Goal: Task Accomplishment & Management: Manage account settings

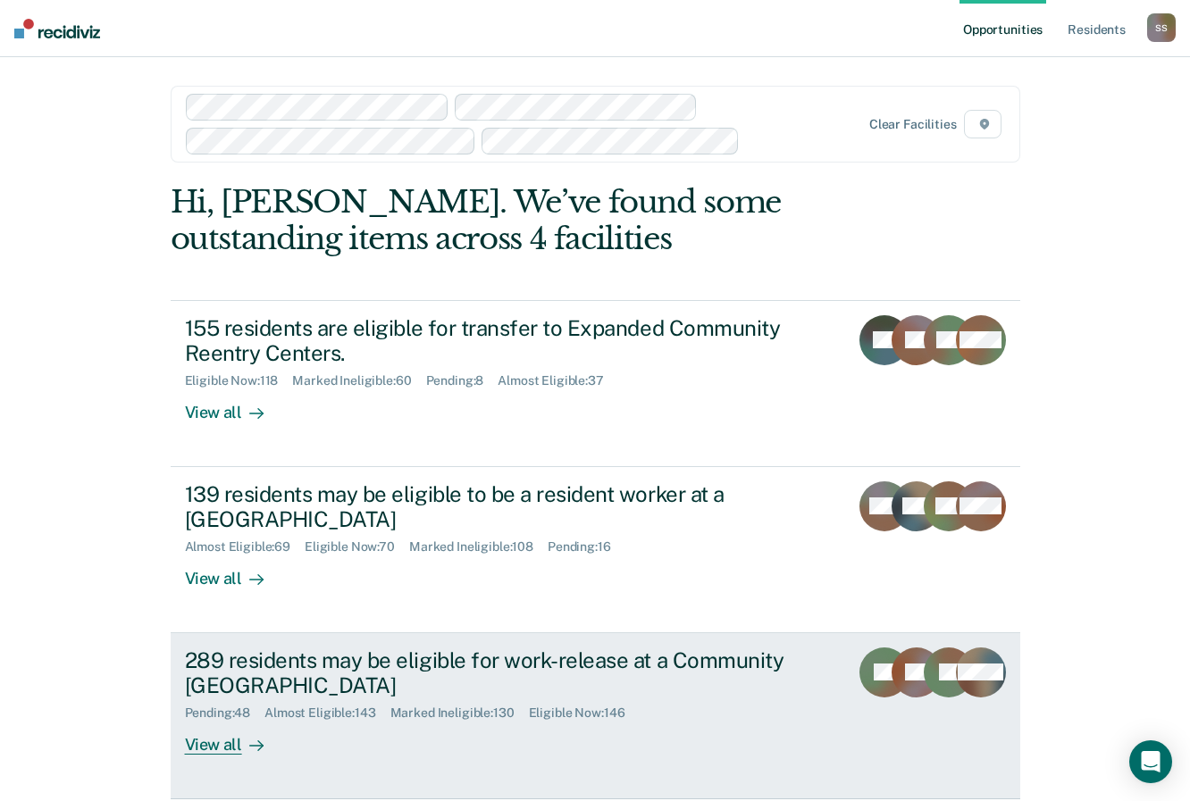
click at [278, 676] on div "289 residents may be eligible for work-release at a Community [GEOGRAPHIC_DATA]" at bounding box center [498, 674] width 627 height 52
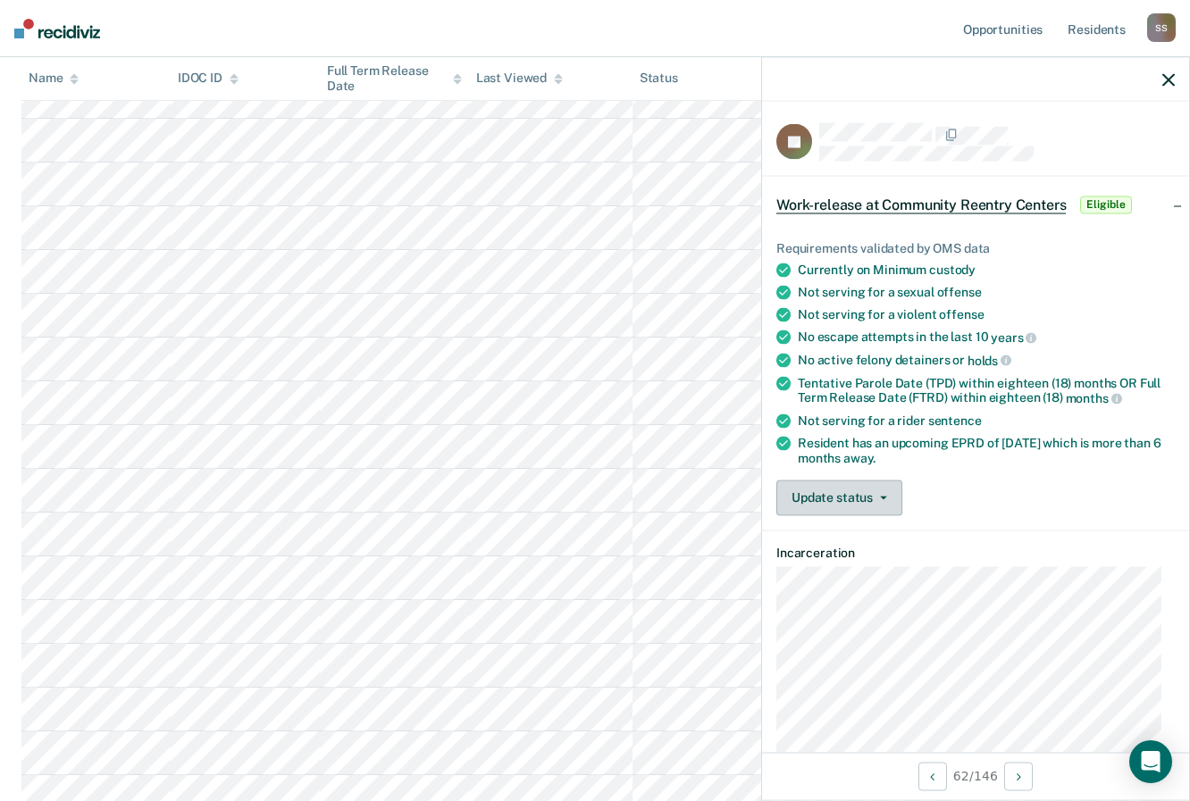
scroll to position [2583, 0]
click at [881, 497] on icon "button" at bounding box center [883, 498] width 7 height 4
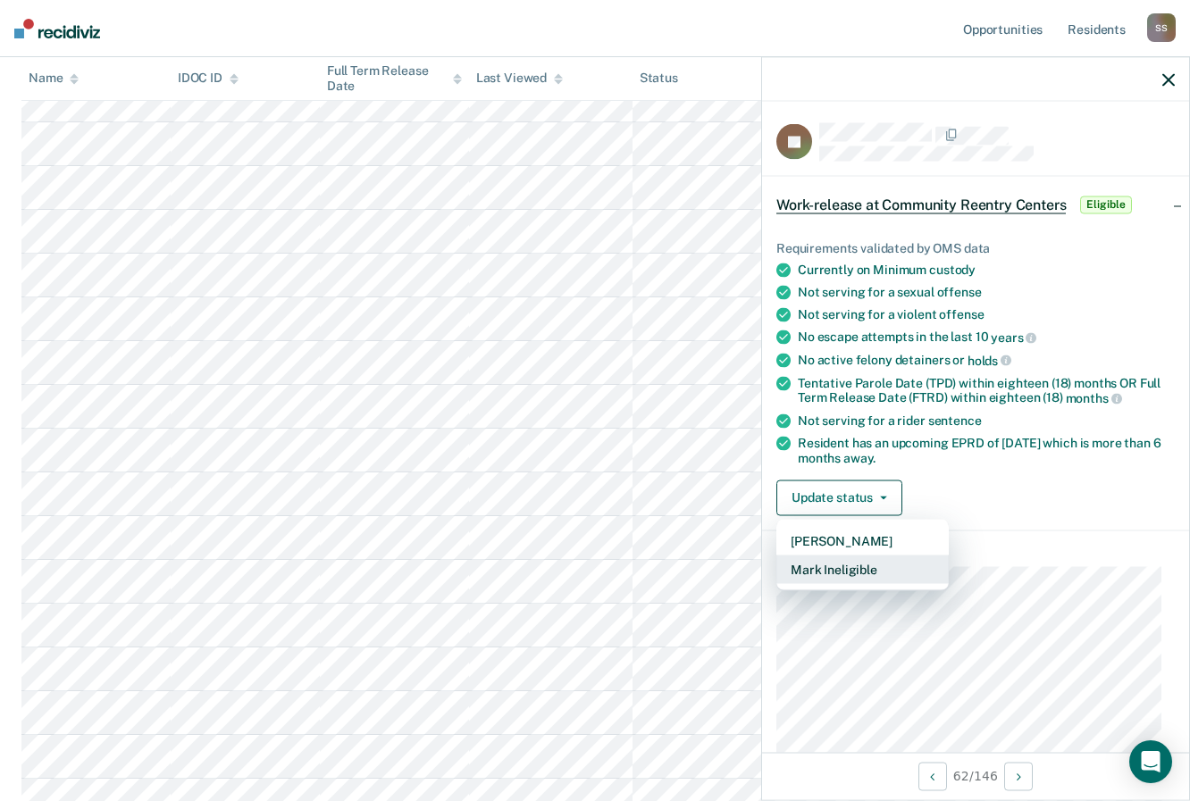
click at [859, 566] on button "Mark Ineligible" at bounding box center [862, 569] width 172 height 29
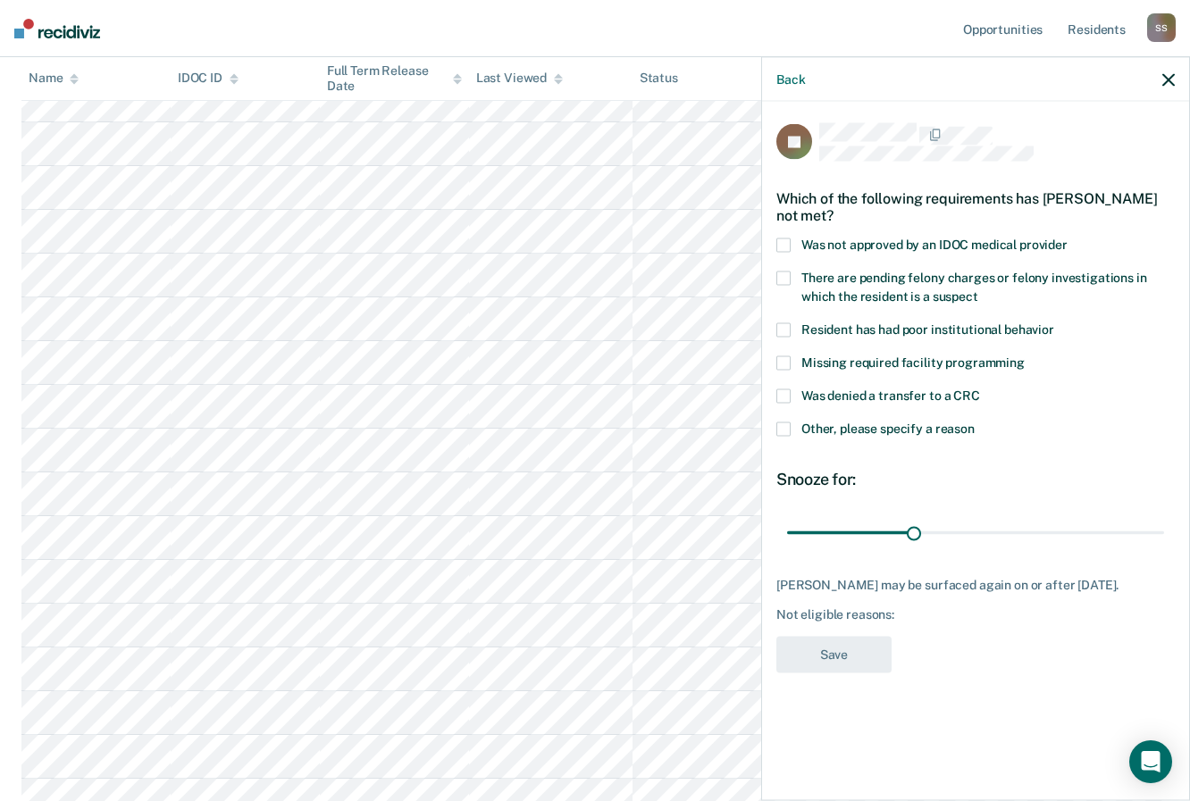
click at [784, 394] on span at bounding box center [783, 397] width 14 height 14
click at [785, 425] on span at bounding box center [783, 430] width 14 height 14
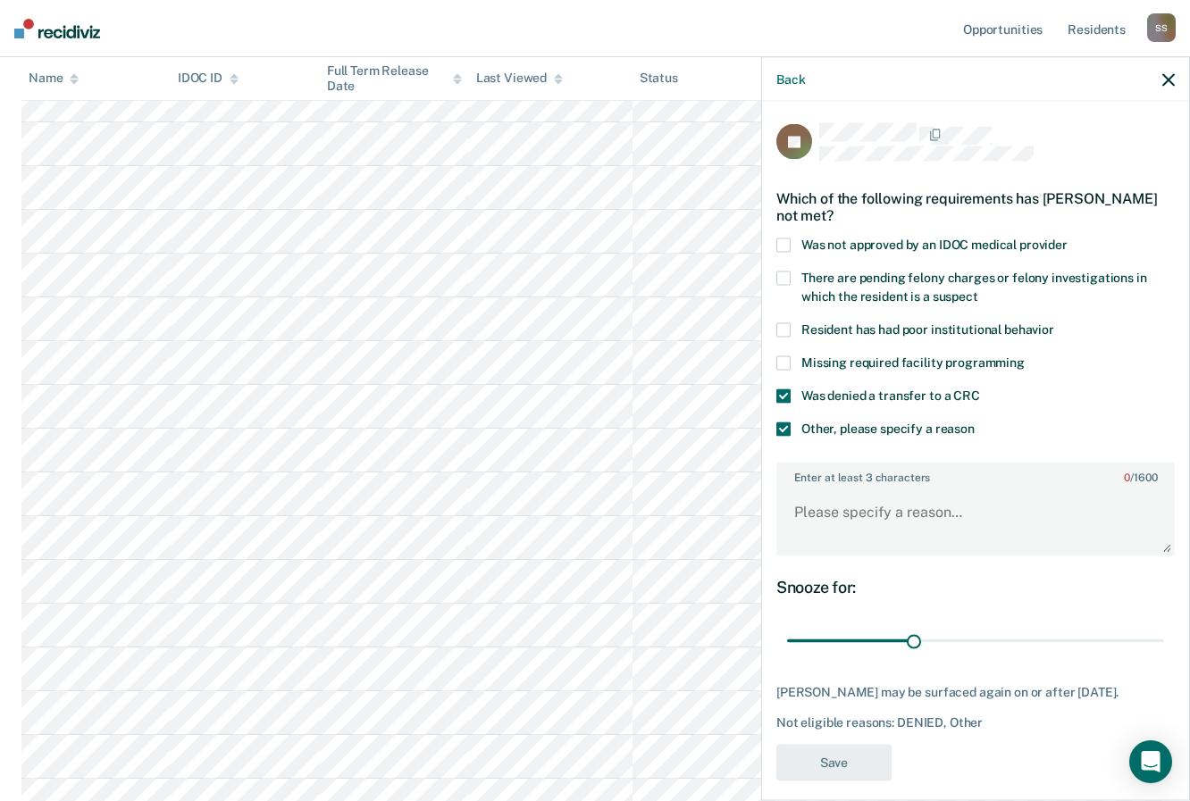
click at [792, 477] on label "Enter at least 3 characters 0 / 1600" at bounding box center [975, 475] width 395 height 20
click at [792, 488] on textarea "Enter at least 3 characters 0 / 1600" at bounding box center [975, 521] width 395 height 66
paste textarea "creened for placement at TV-CRC, however, criminal history makes him ineligible…"
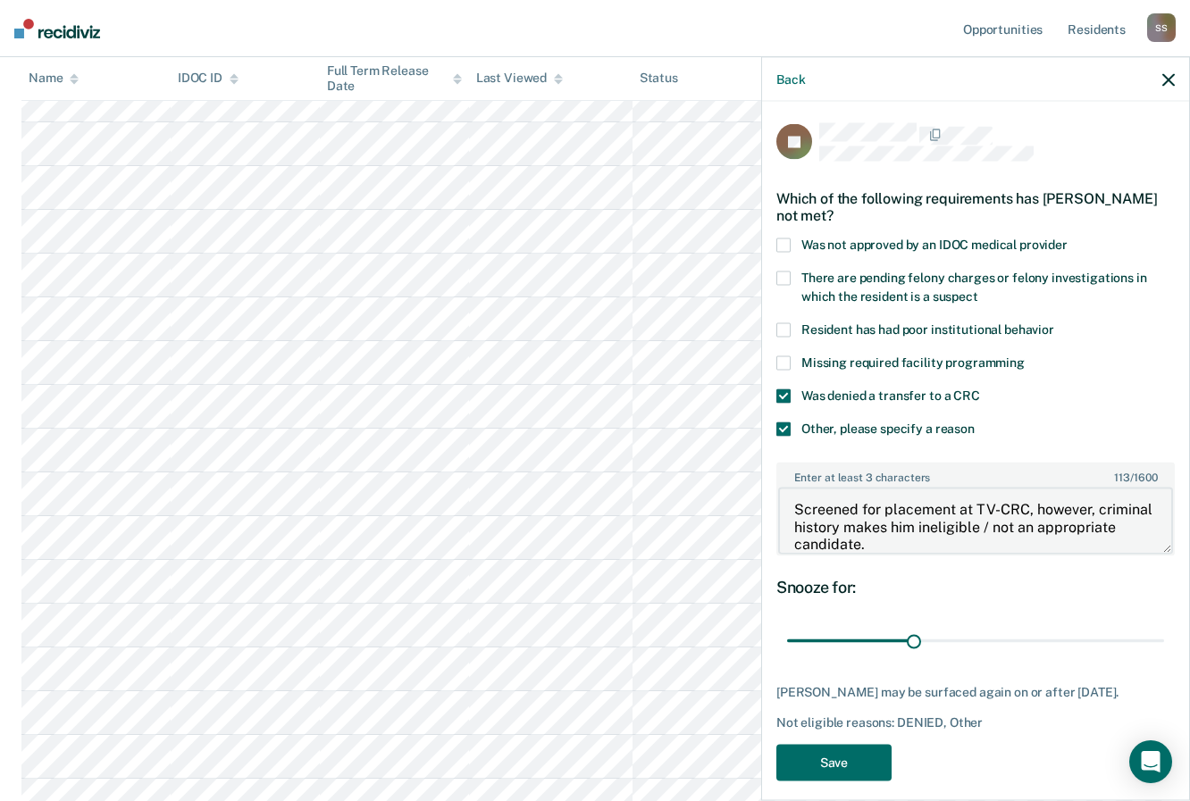
click at [938, 519] on textarea "Screened for placement at TV-CRC, however, criminal history makes him ineligibl…" at bounding box center [975, 521] width 395 height 66
type textarea "Screened for placement at TV-CRC, however, criminal history makes him ineligibl…"
drag, startPoint x: 910, startPoint y: 645, endPoint x: 1161, endPoint y: 641, distance: 250.2
type input "180"
click at [1161, 641] on input "range" at bounding box center [975, 640] width 377 height 31
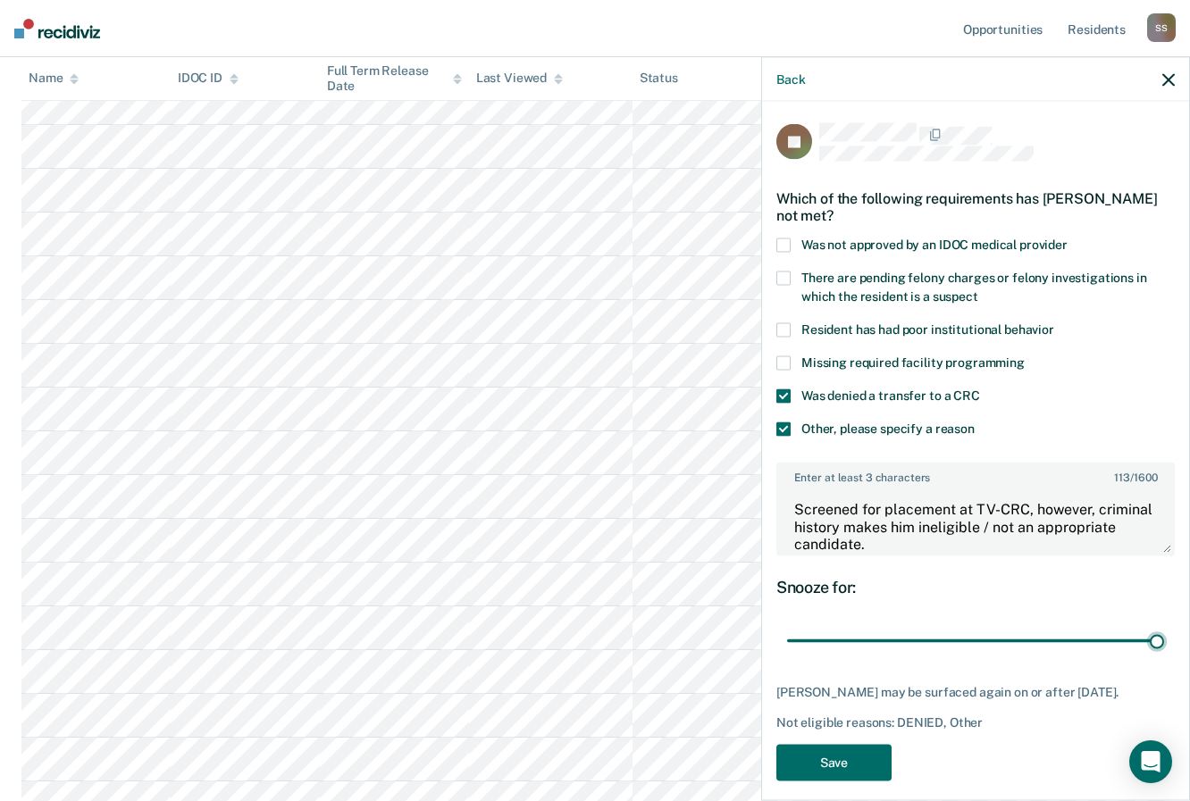
scroll to position [2581, 0]
click at [851, 759] on button "Save" at bounding box center [833, 762] width 115 height 37
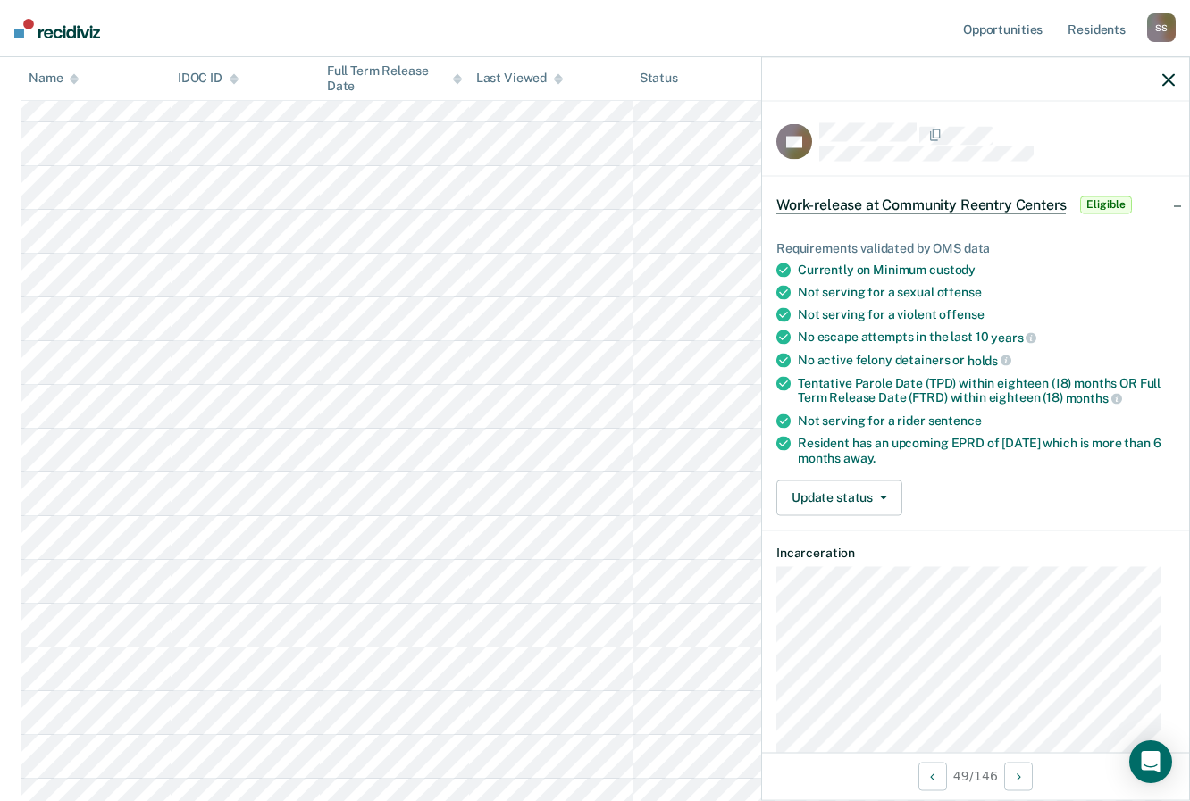
scroll to position [2188, 0]
click at [887, 492] on button "Update status" at bounding box center [839, 498] width 126 height 36
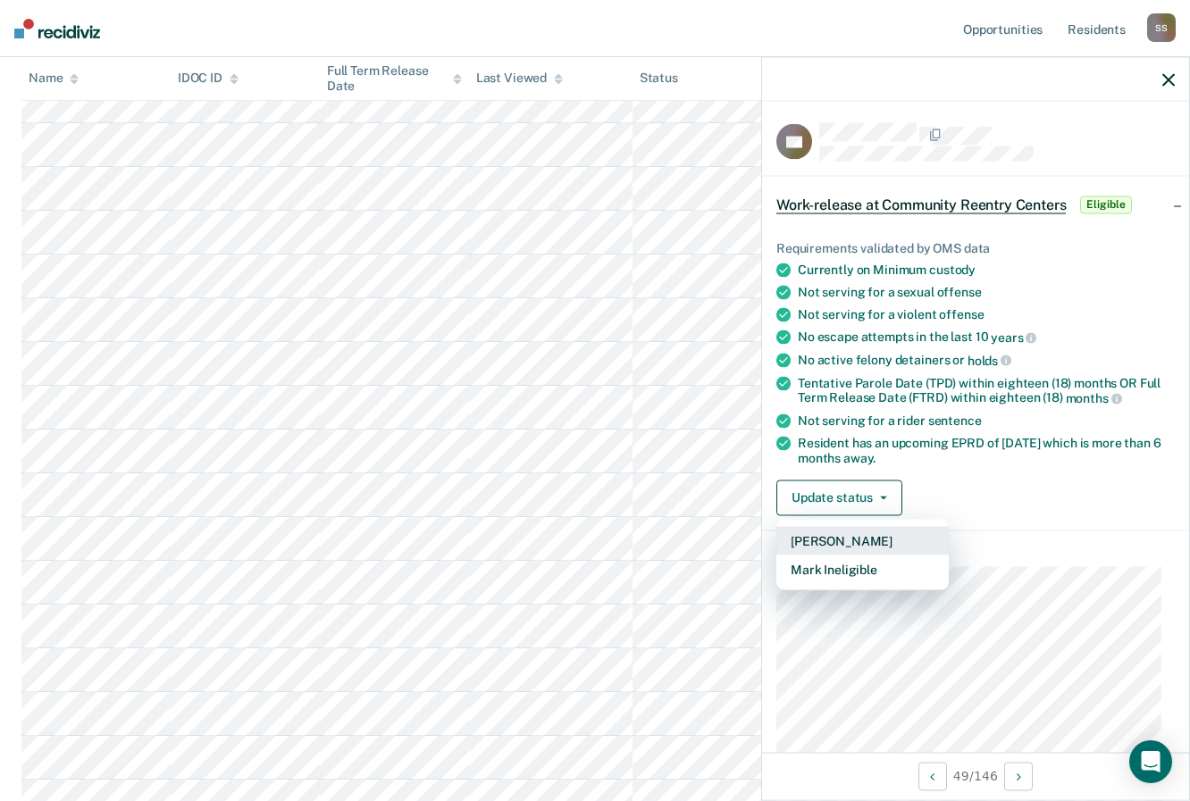
click at [857, 538] on button "[PERSON_NAME]" at bounding box center [862, 540] width 172 height 29
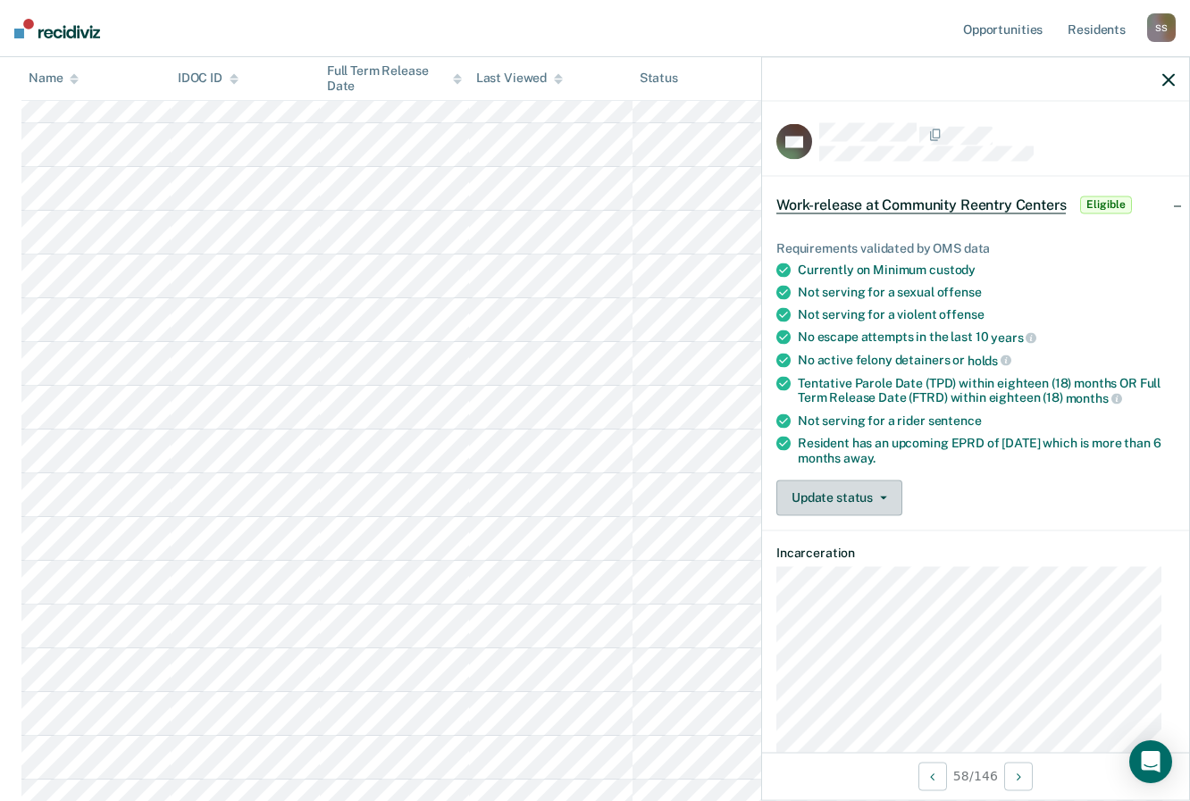
click at [840, 485] on button "Update status" at bounding box center [839, 498] width 126 height 36
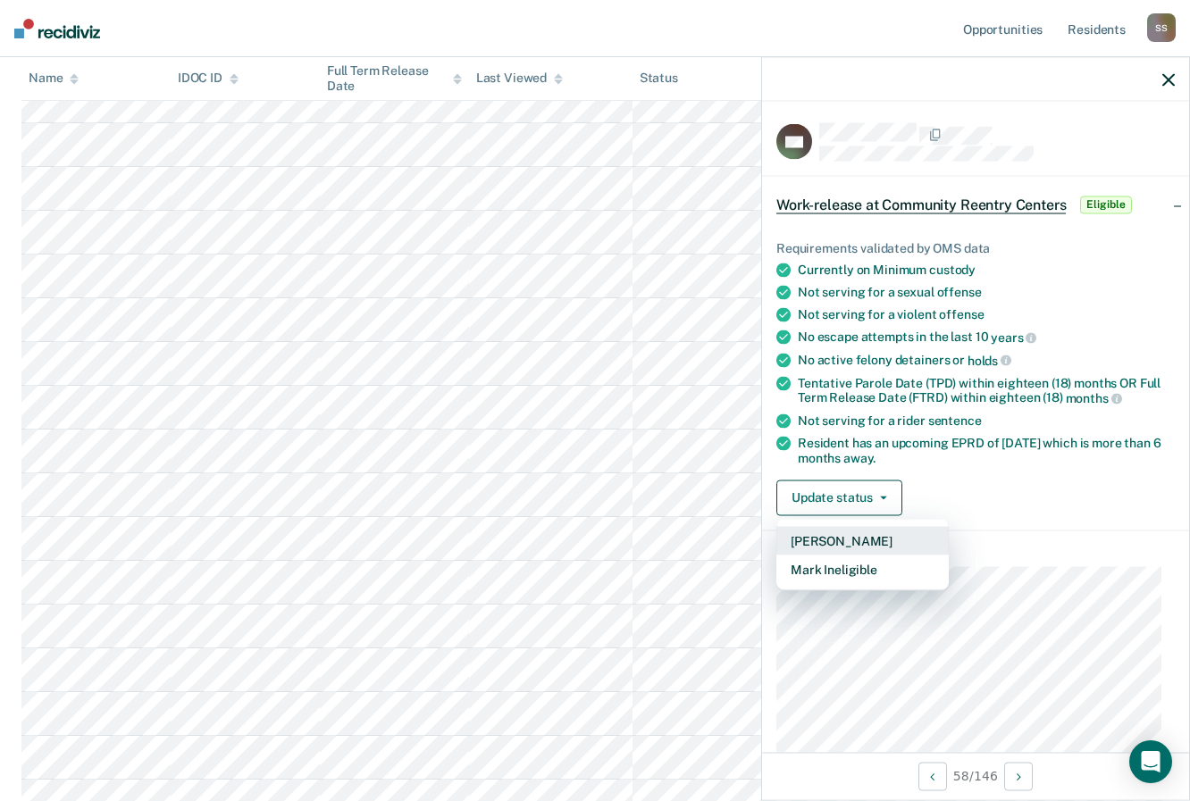
click at [844, 539] on button "[PERSON_NAME]" at bounding box center [862, 540] width 172 height 29
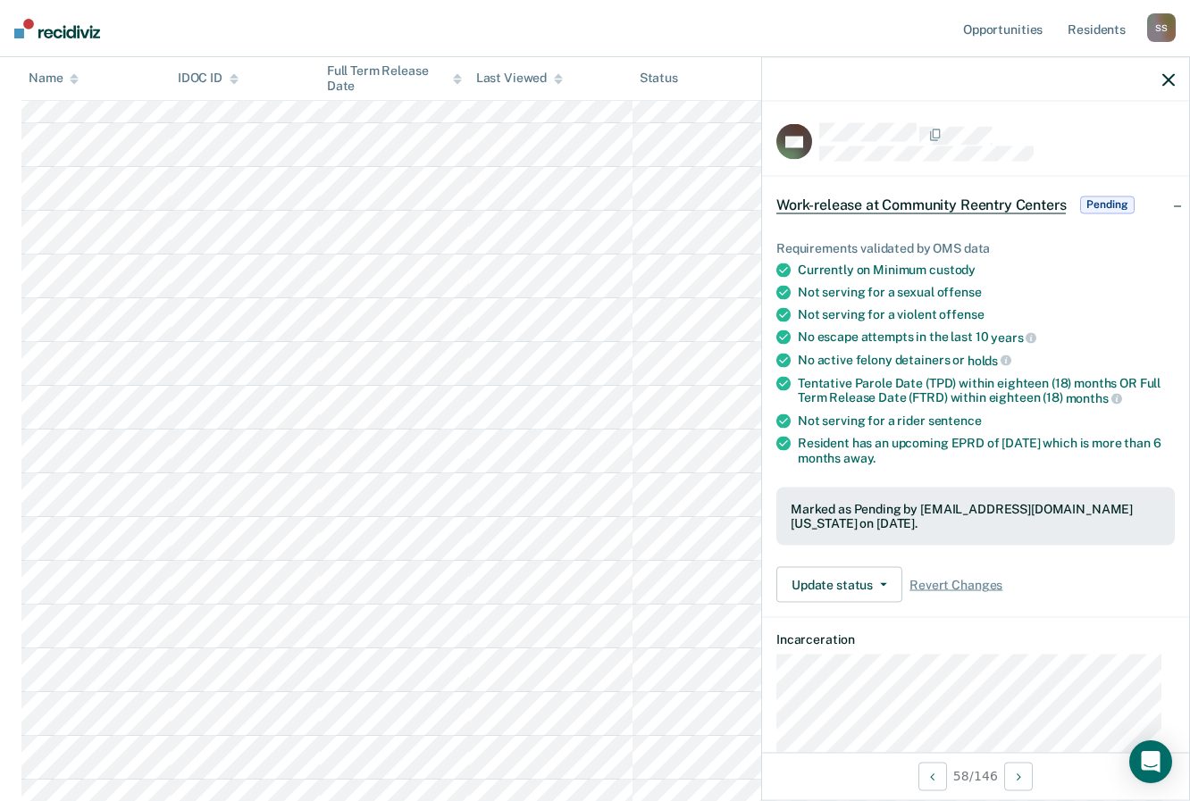
scroll to position [1188, 0]
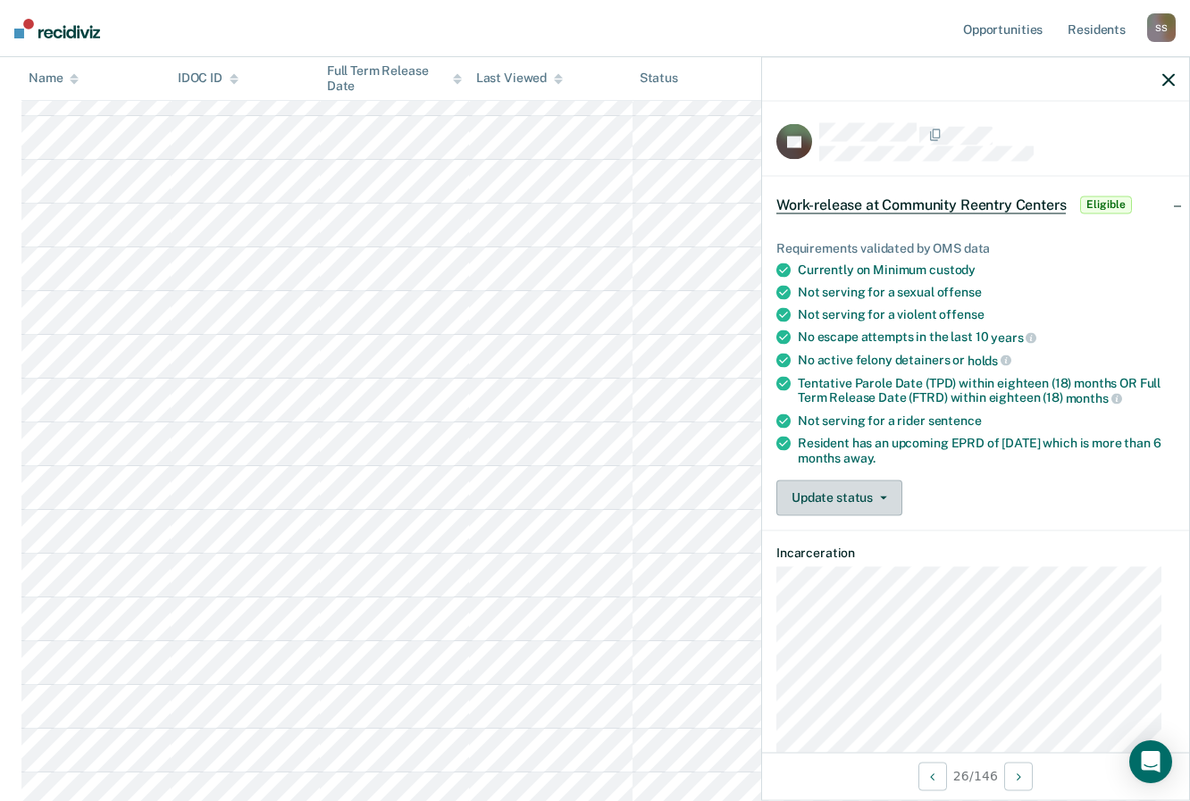
click at [884, 499] on button "Update status" at bounding box center [839, 498] width 126 height 36
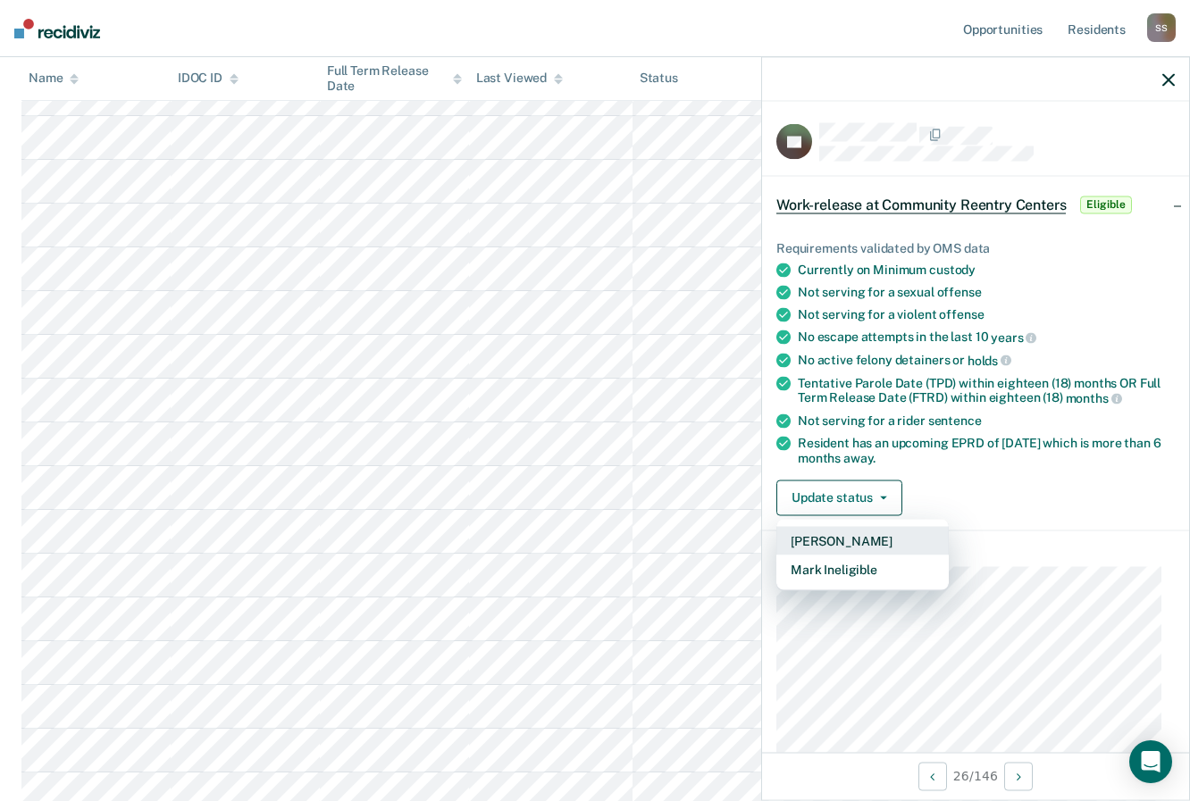
click at [855, 541] on button "[PERSON_NAME]" at bounding box center [862, 540] width 172 height 29
